Goal: Information Seeking & Learning: Learn about a topic

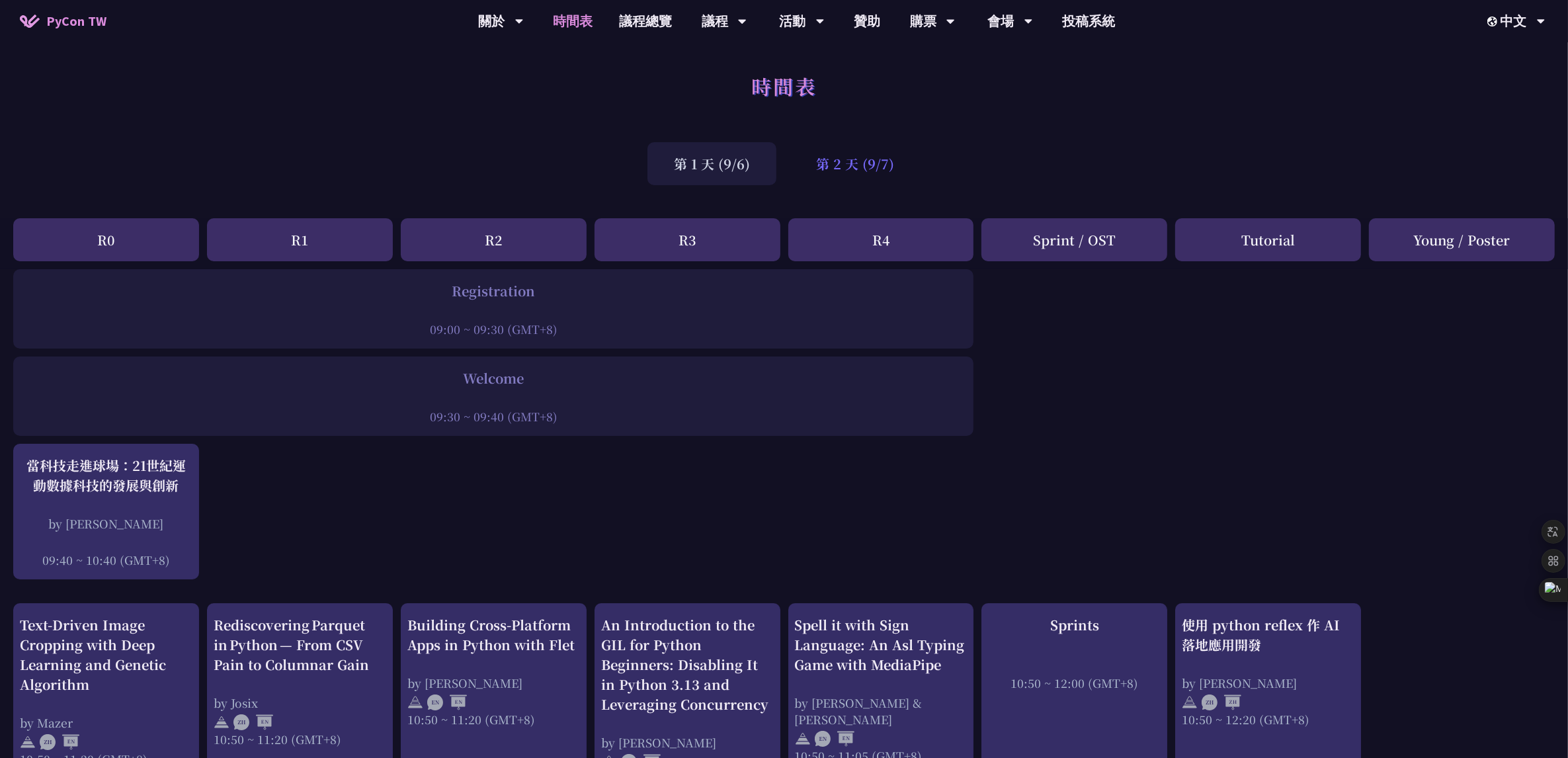
click at [843, 172] on div "第 2 天 (9/7)" at bounding box center [855, 164] width 131 height 43
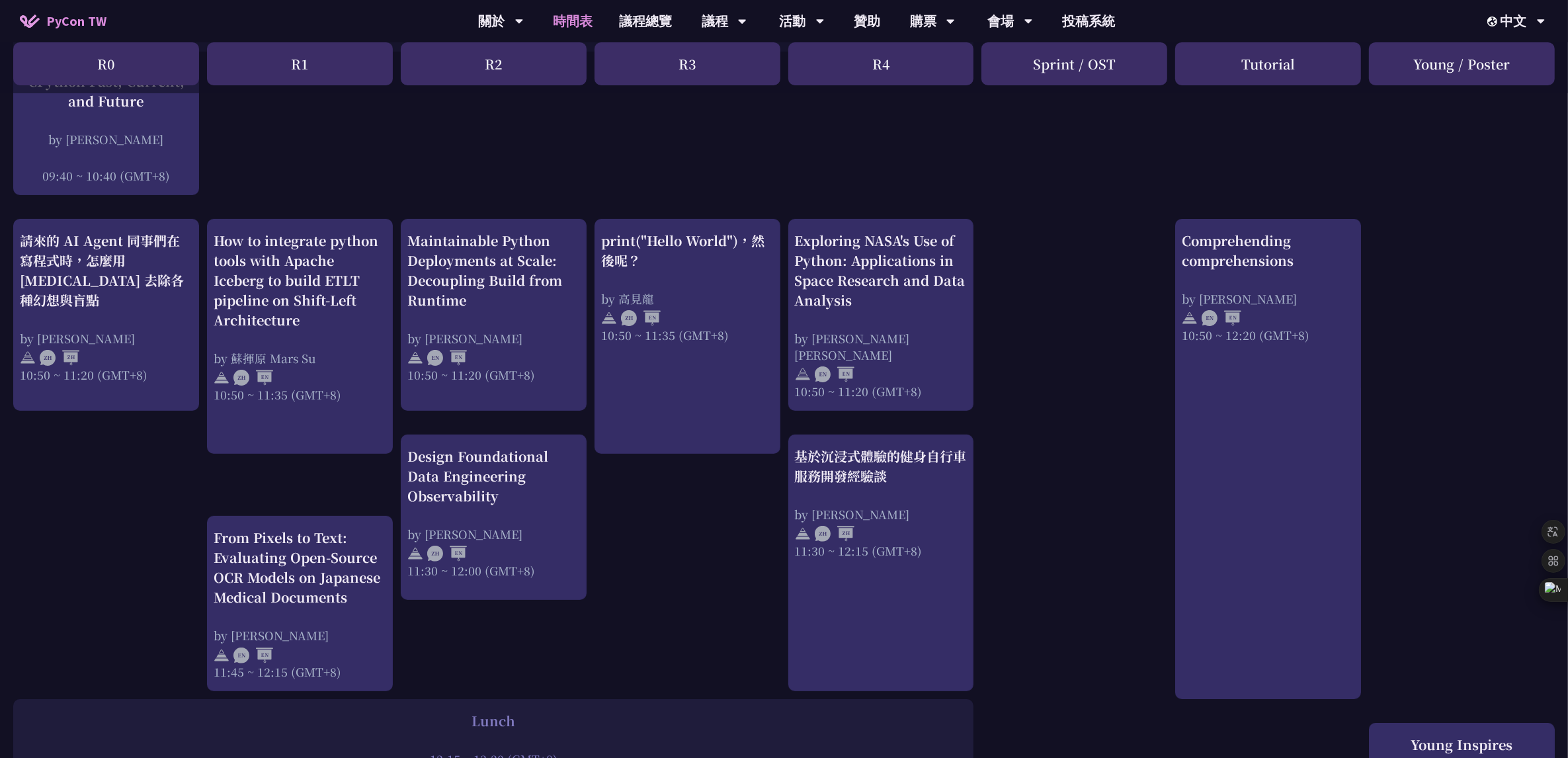
scroll to position [413, 0]
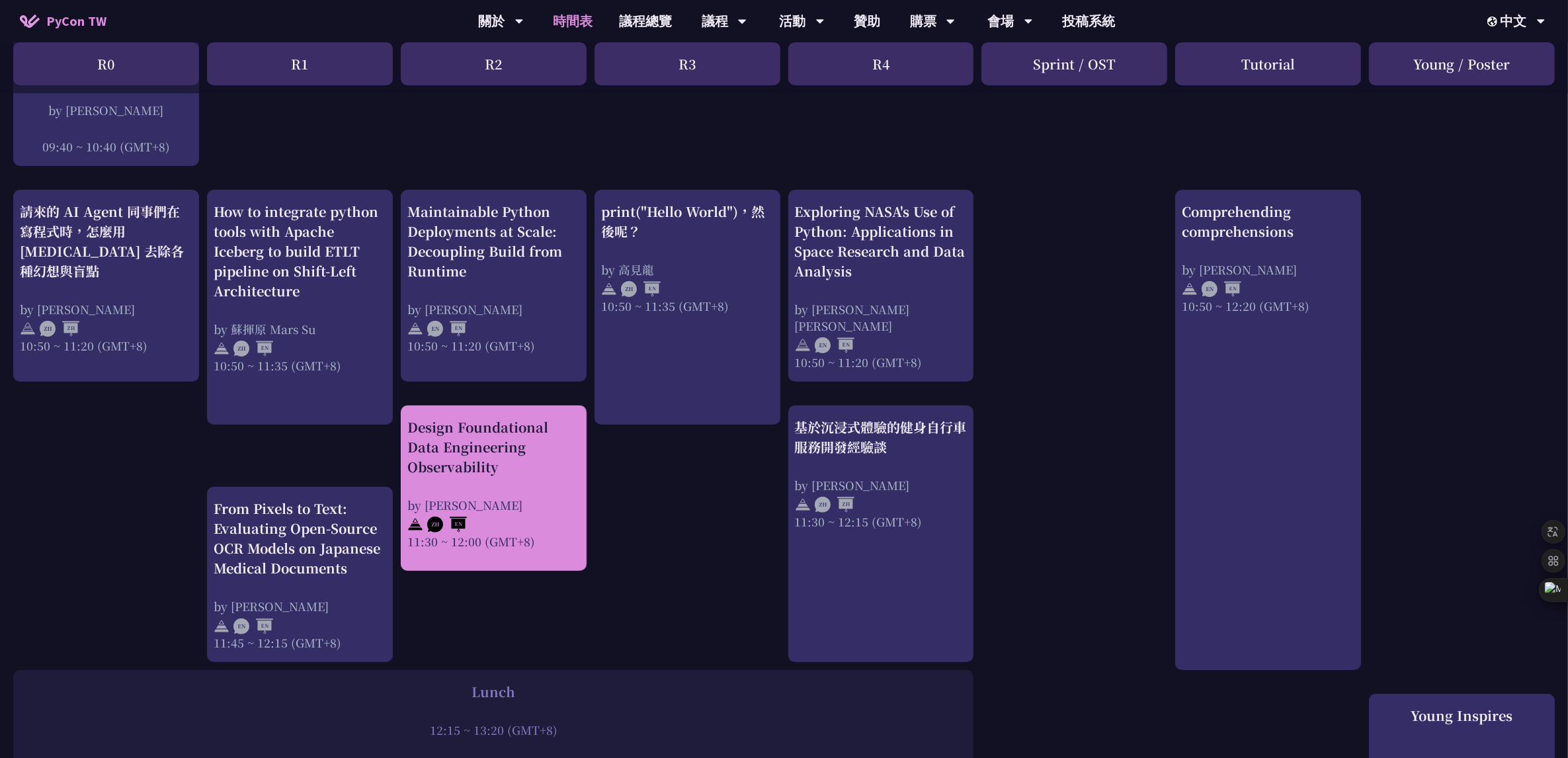
click at [566, 445] on div "Design Foundational Data Engineering Observability" at bounding box center [494, 447] width 173 height 60
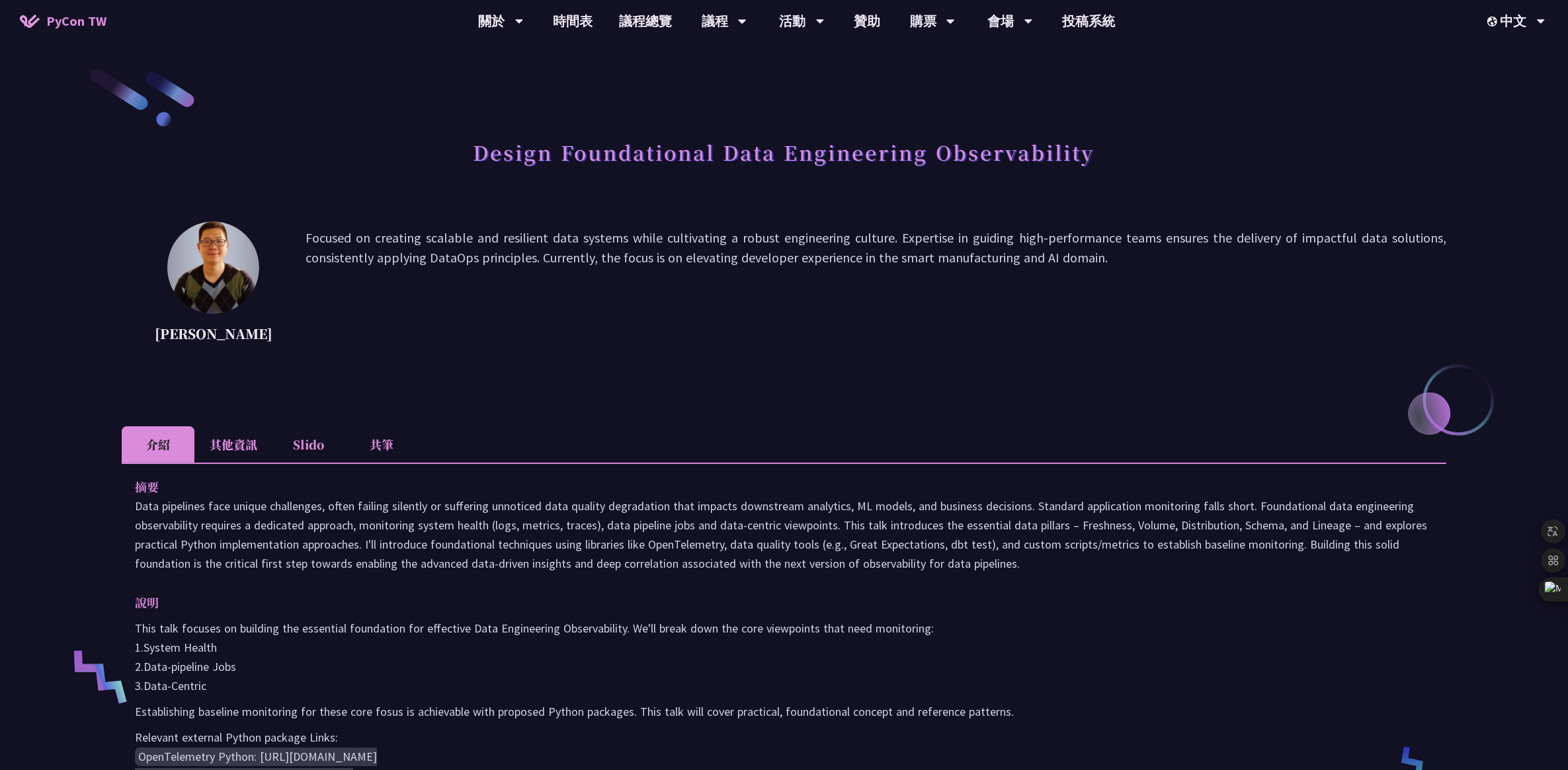
click at [1007, 150] on h1 "Design Foundational Data Engineering Observability" at bounding box center [784, 152] width 622 height 40
click at [1124, 176] on div "Design Foundational Data Engineering Observability" at bounding box center [784, 167] width 1325 height 69
click at [1045, 142] on h1 "Design Foundational Data Engineering Observability" at bounding box center [784, 152] width 622 height 40
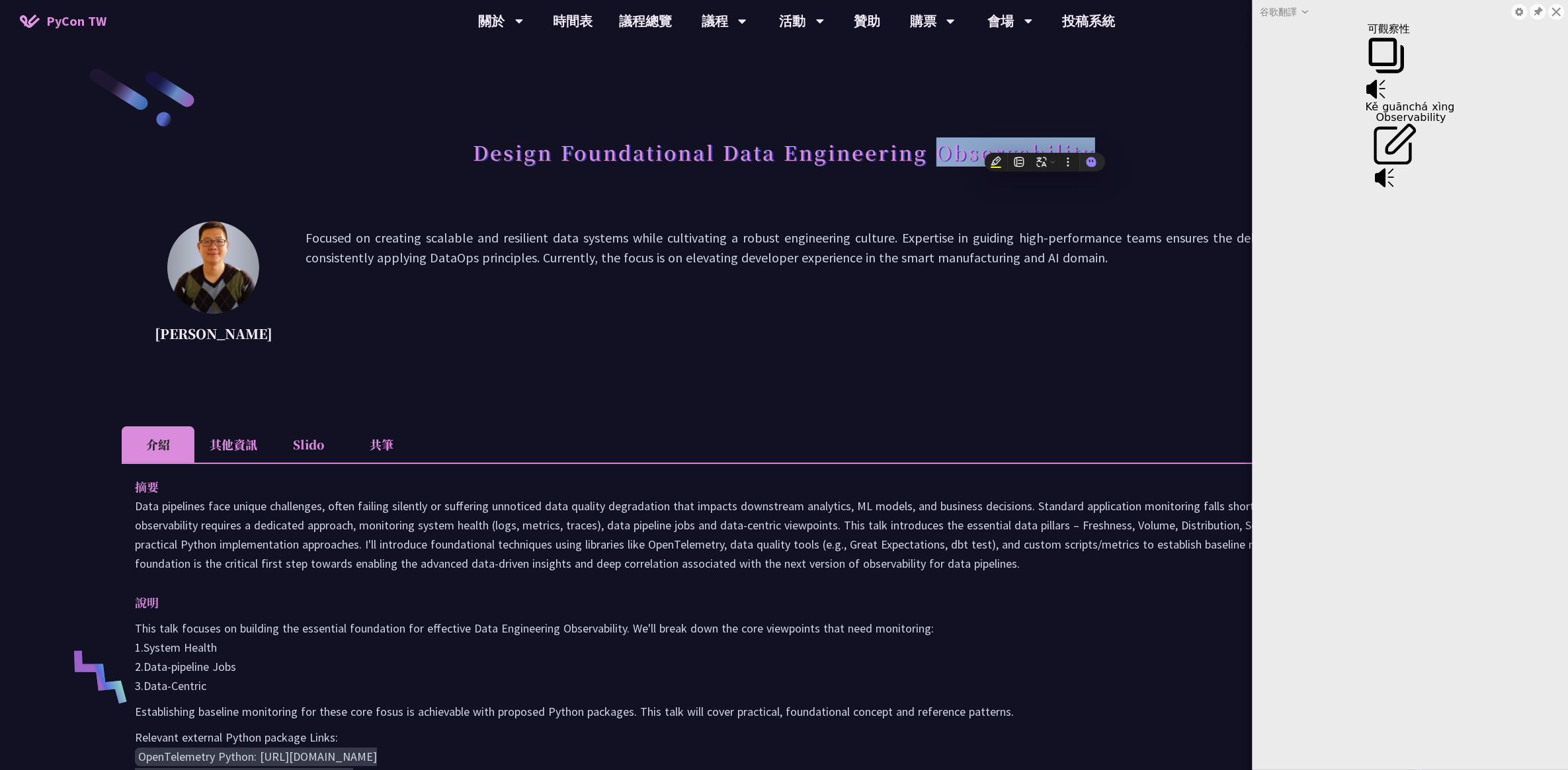
copy h1 "Observability"
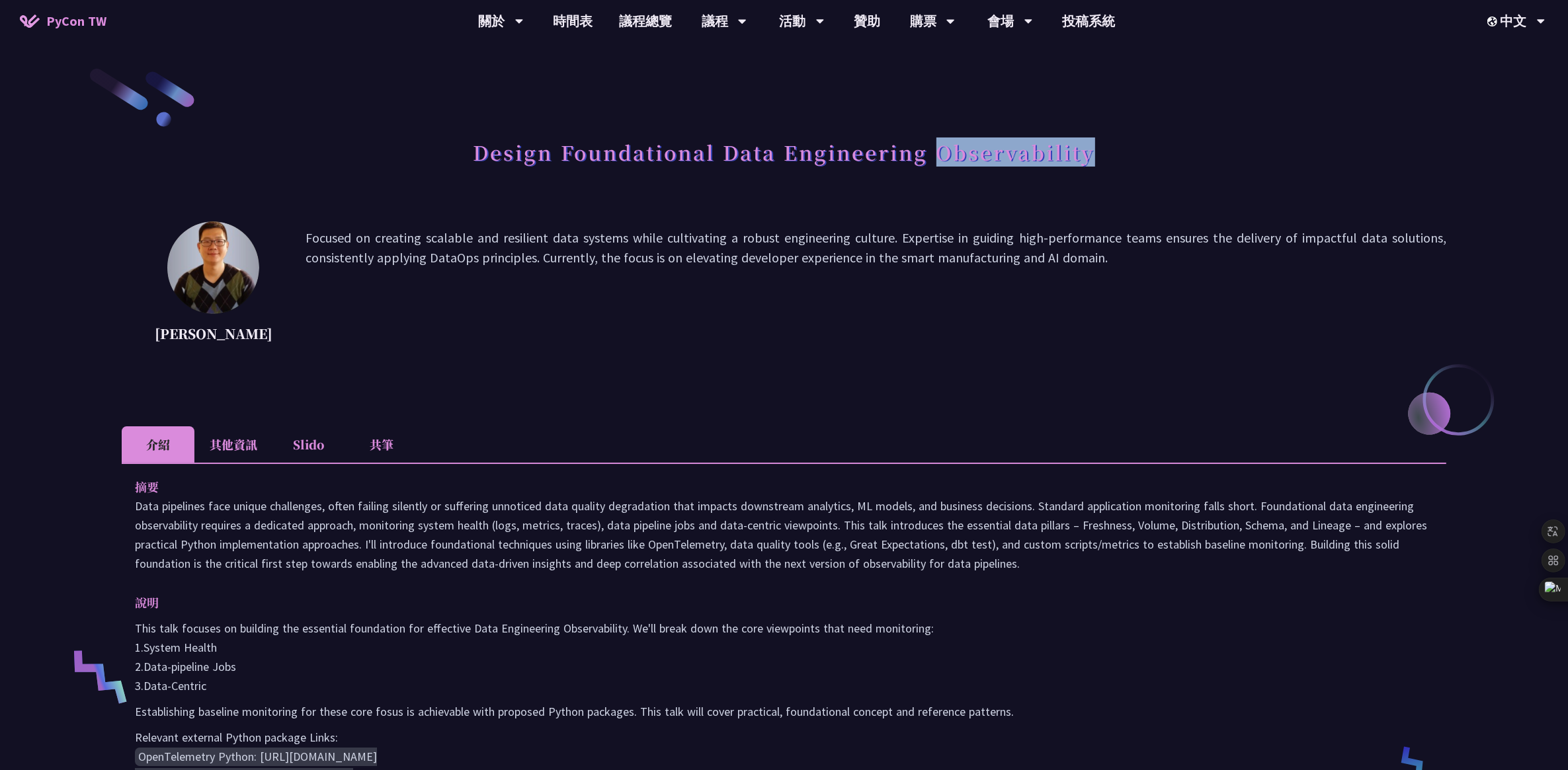
click at [1122, 398] on div "Design Foundational Data Engineering Observability [PERSON_NAME] Focused on cre…" at bounding box center [784, 675] width 1325 height 1218
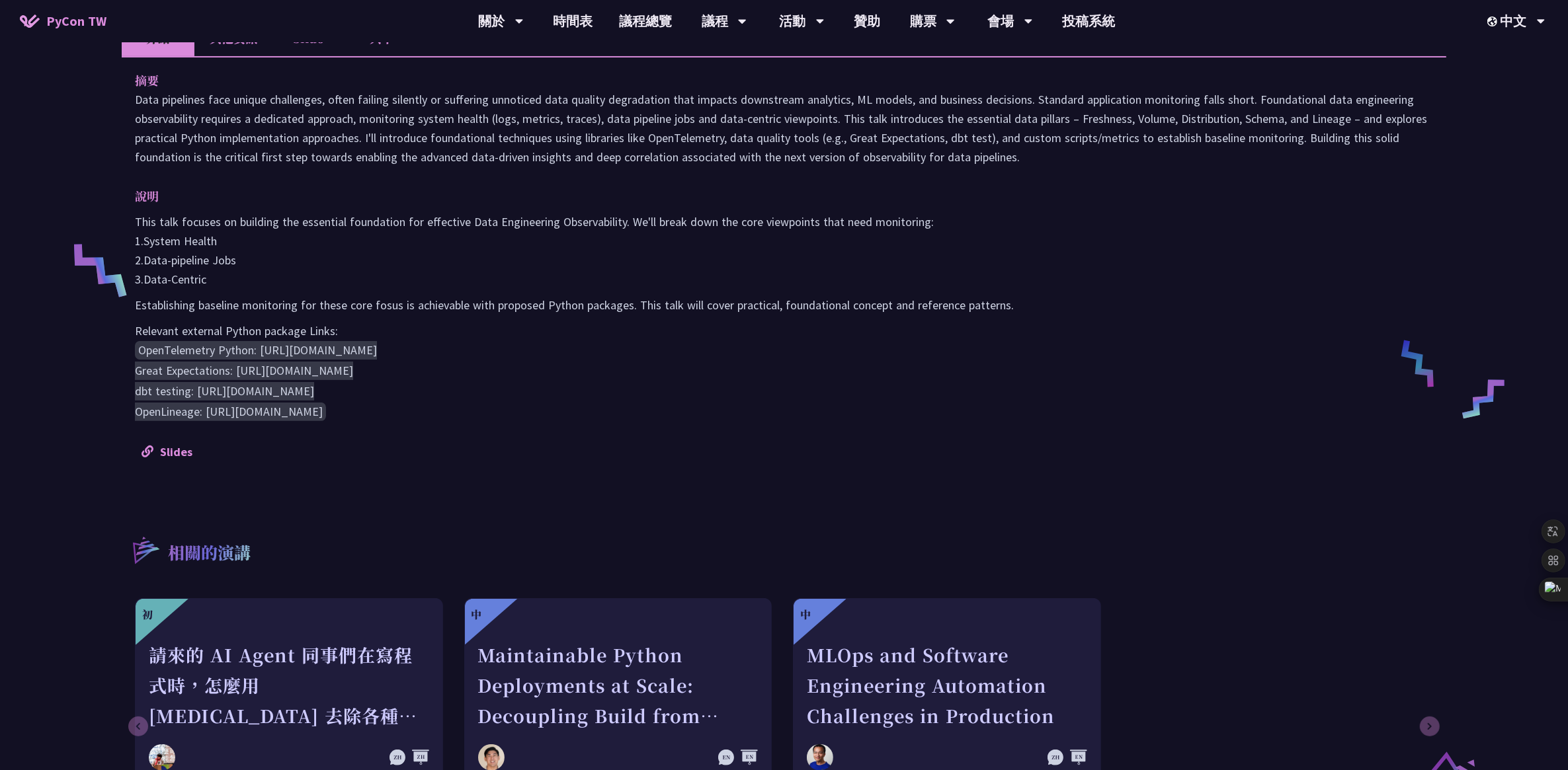
scroll to position [413, 0]
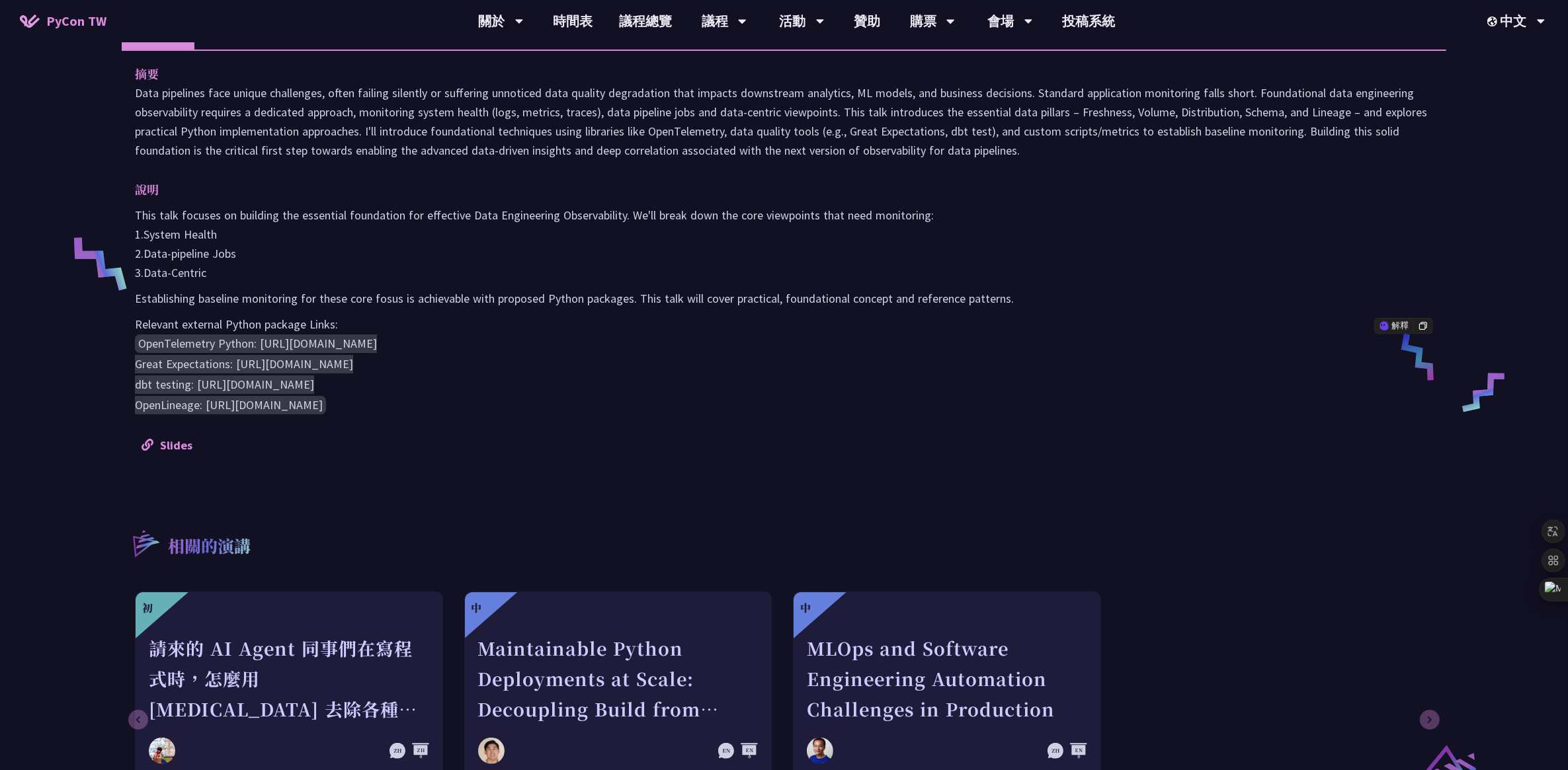
click at [970, 362] on pre "OpenTelemetry Python: [URL][DOMAIN_NAME] Great Expectations: [URL][DOMAIN_NAME]…" at bounding box center [784, 375] width 1298 height 82
click at [985, 436] on div "Slides" at bounding box center [783, 446] width 1284 height 19
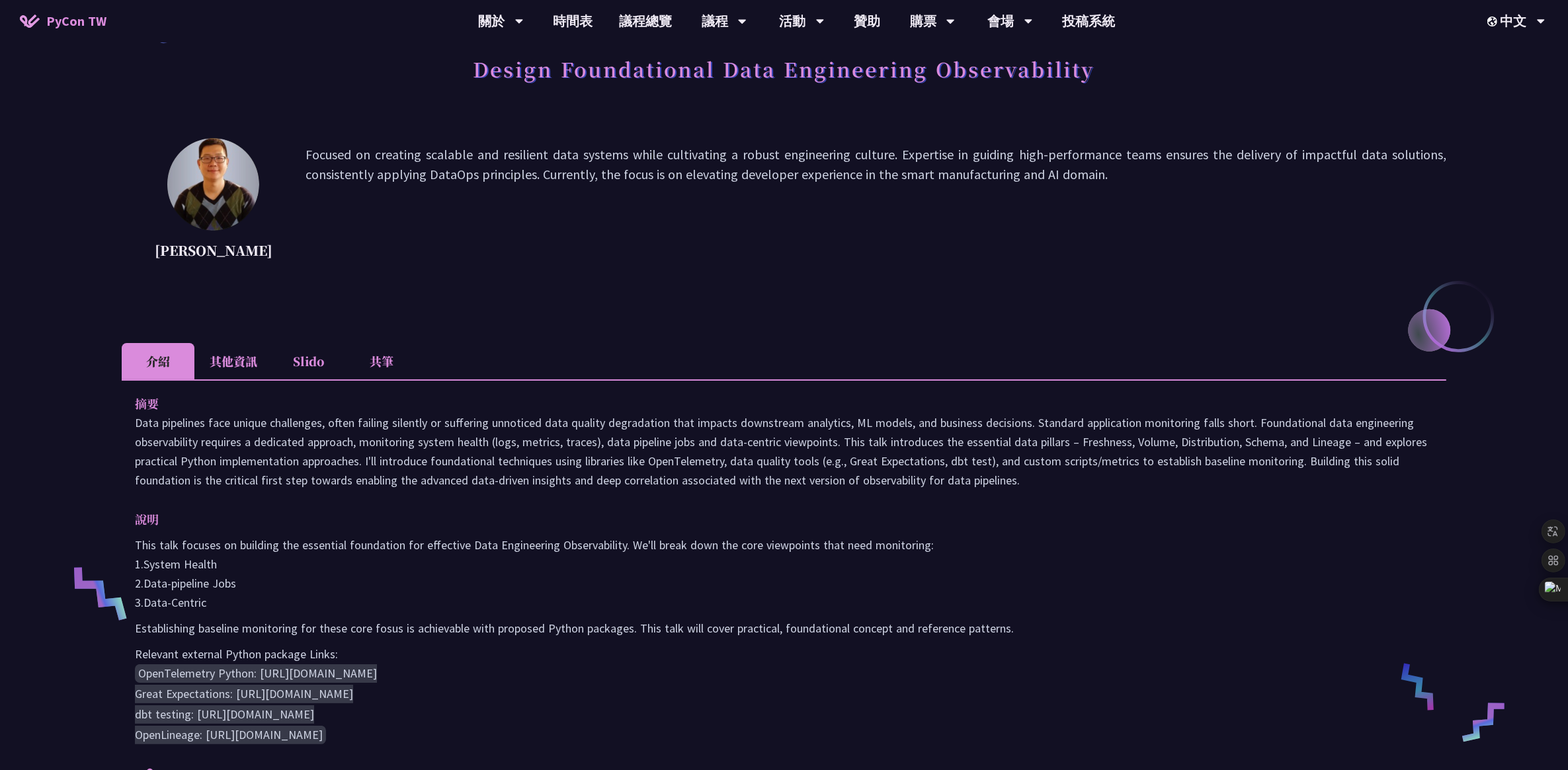
scroll to position [248, 0]
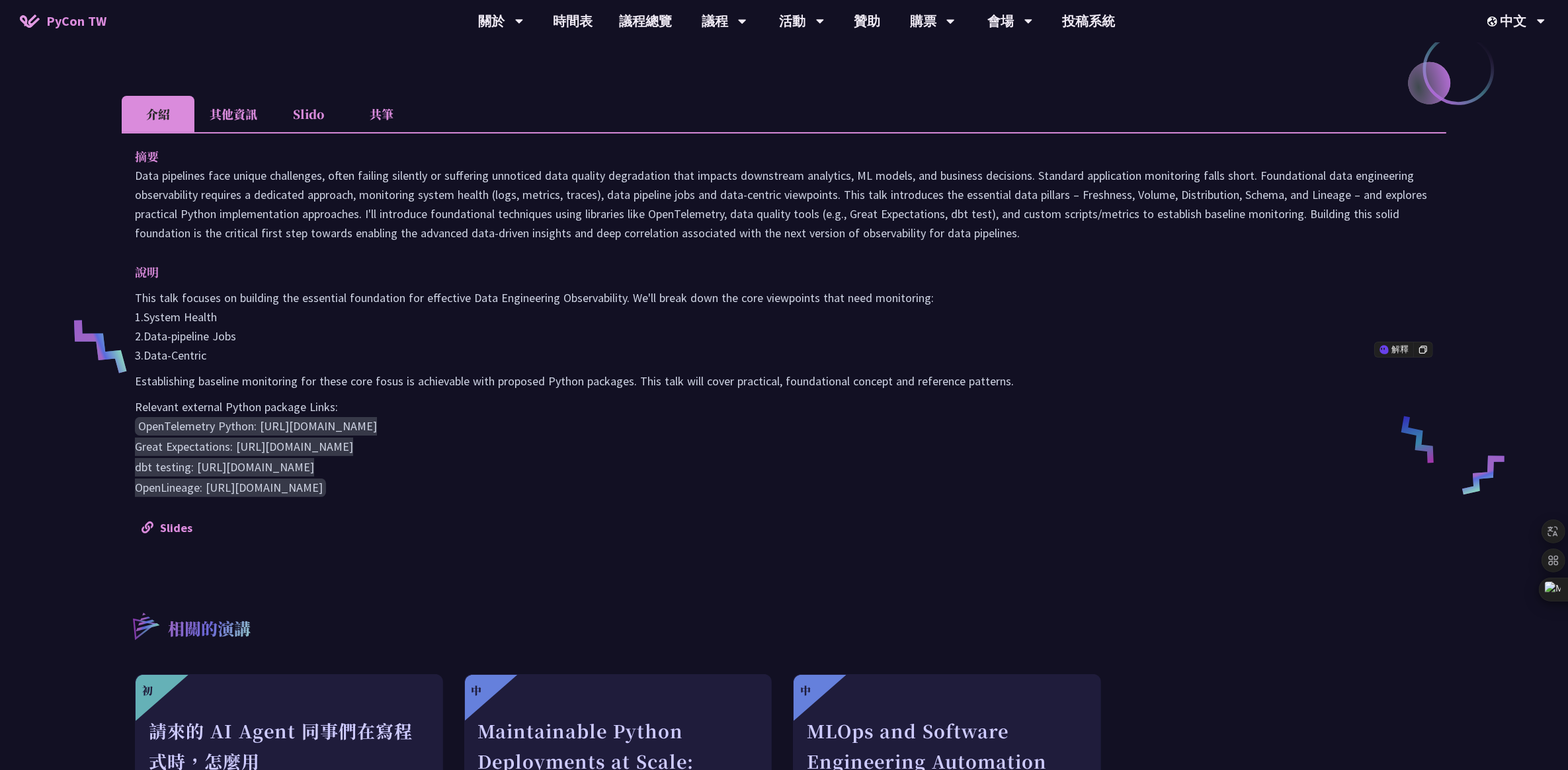
click at [1049, 349] on p "This talk focuses on building the essential foundation for effective Data Engin…" at bounding box center [784, 326] width 1298 height 77
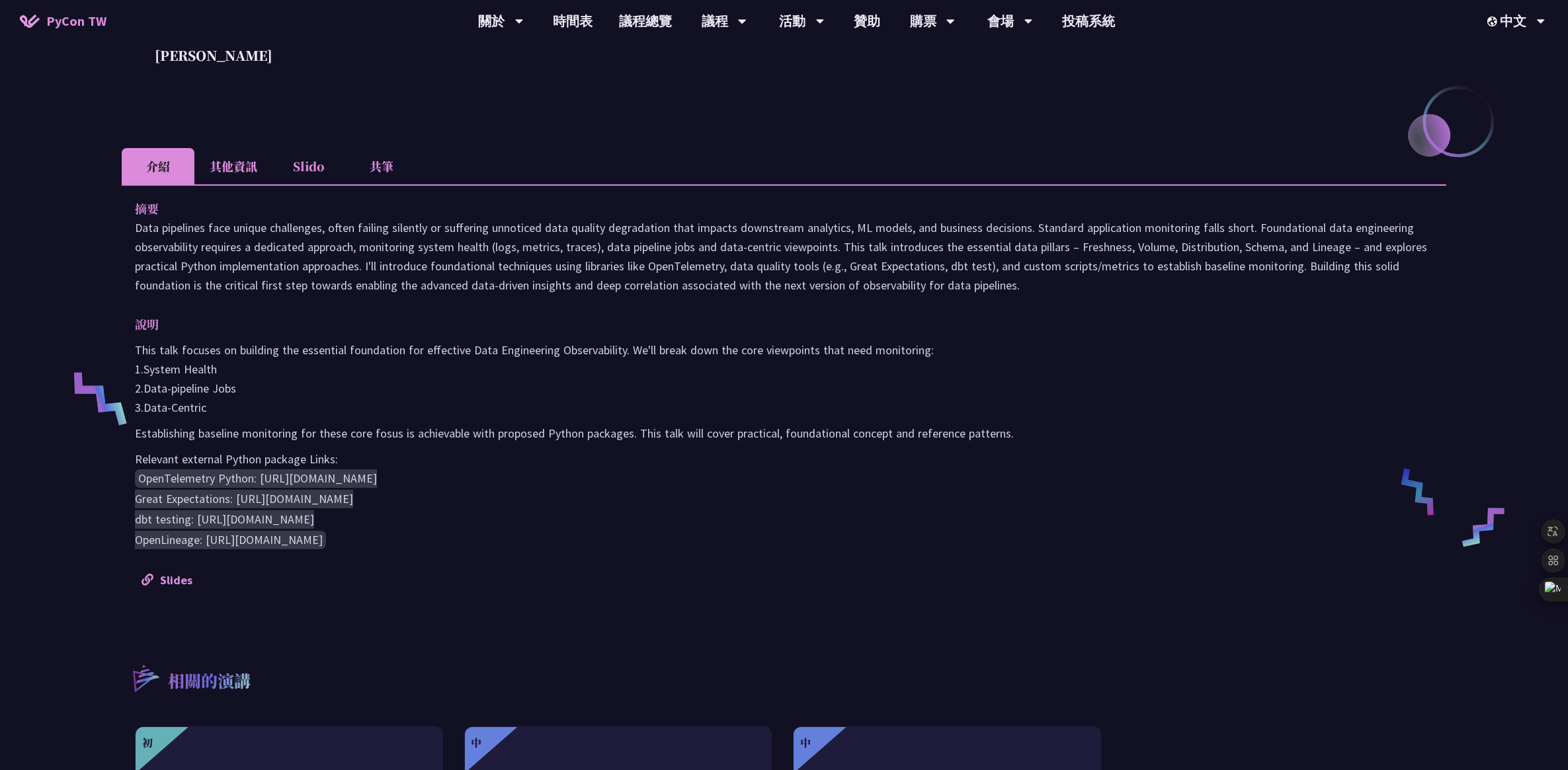
scroll to position [0, 0]
